Goal: Contribute content

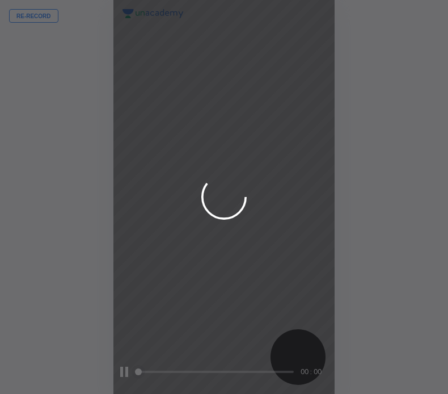
scroll to position [394, 267]
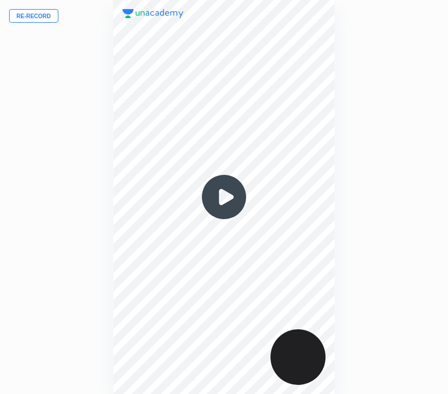
click at [47, 15] on button "Re-record" at bounding box center [33, 16] width 49 height 14
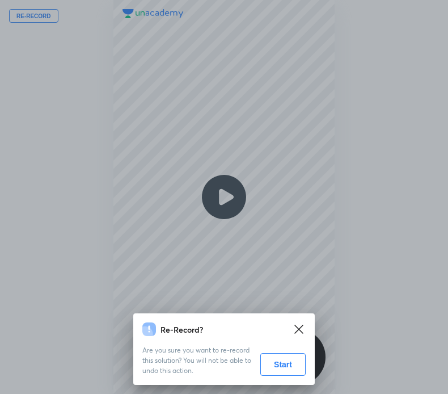
click at [282, 365] on button "Start" at bounding box center [283, 364] width 45 height 23
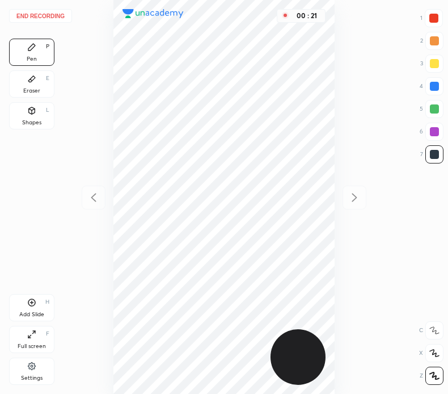
click at [437, 85] on div at bounding box center [434, 86] width 9 height 9
drag, startPoint x: 438, startPoint y: 22, endPoint x: 413, endPoint y: 20, distance: 25.0
click at [438, 22] on div at bounding box center [434, 18] width 9 height 9
drag, startPoint x: 36, startPoint y: 80, endPoint x: 99, endPoint y: 92, distance: 64.1
click at [40, 81] on div "Eraser E" at bounding box center [31, 83] width 45 height 27
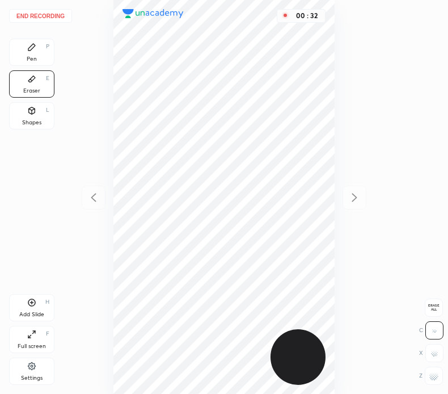
drag, startPoint x: 31, startPoint y: 55, endPoint x: 83, endPoint y: 69, distance: 53.4
click at [31, 56] on div "Pen" at bounding box center [32, 59] width 10 height 6
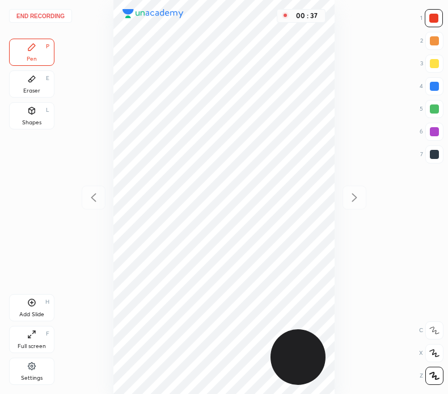
click at [436, 154] on div at bounding box center [434, 154] width 9 height 9
drag, startPoint x: 437, startPoint y: 15, endPoint x: 381, endPoint y: 61, distance: 71.4
click at [437, 16] on div at bounding box center [434, 18] width 9 height 9
click at [438, 83] on div at bounding box center [434, 86] width 9 height 9
click at [435, 18] on div at bounding box center [434, 18] width 9 height 9
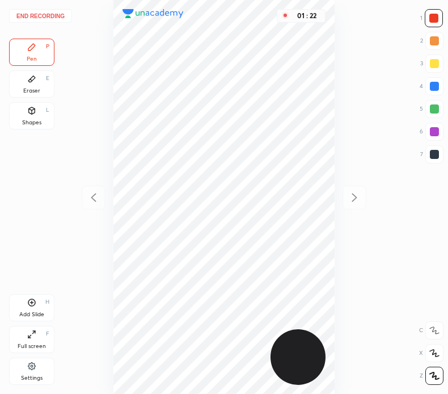
drag, startPoint x: 33, startPoint y: 113, endPoint x: 67, endPoint y: 165, distance: 61.6
click at [33, 113] on icon at bounding box center [32, 110] width 6 height 7
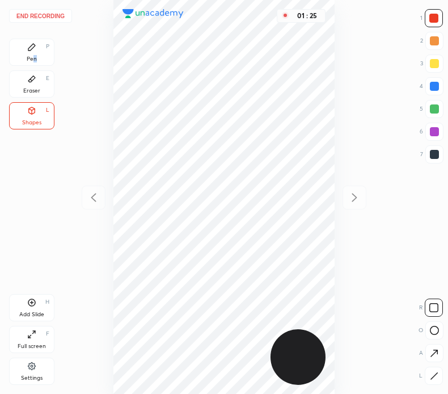
drag, startPoint x: 35, startPoint y: 54, endPoint x: 43, endPoint y: 68, distance: 15.8
click at [36, 55] on div "Pen P" at bounding box center [31, 52] width 45 height 27
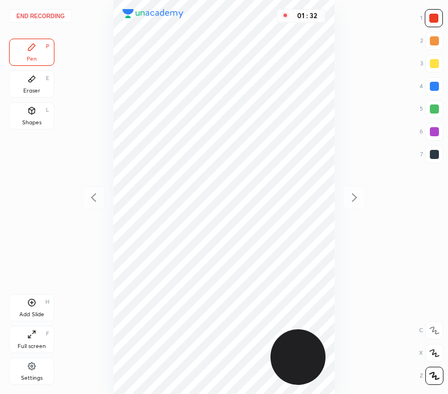
click at [52, 15] on button "End recording" at bounding box center [40, 16] width 63 height 14
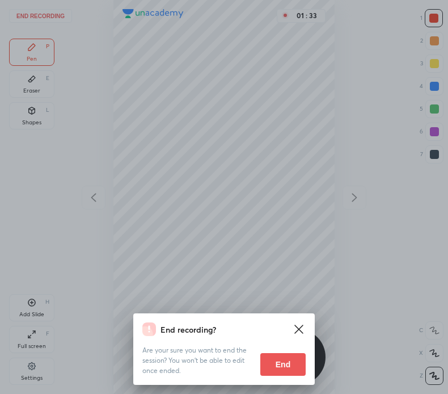
drag, startPoint x: 278, startPoint y: 366, endPoint x: 261, endPoint y: 370, distance: 16.9
click at [277, 366] on button "End" at bounding box center [283, 364] width 45 height 23
